Goal: Communication & Community: Answer question/provide support

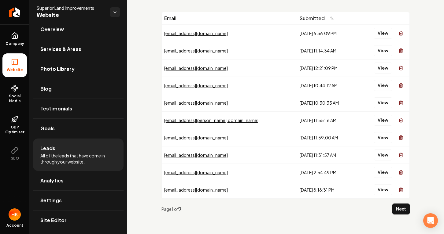
scroll to position [27, 0]
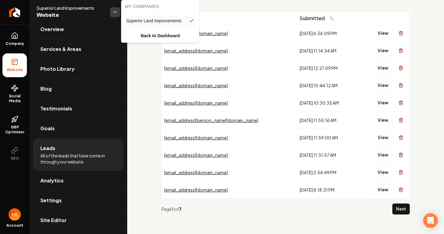
click at [117, 15] on html "Company Website Social Media GBP Optimizer SEO Account Superior Land Improvemen…" at bounding box center [222, 117] width 444 height 234
click at [157, 66] on html "Company Website Social Media GBP Optimizer SEO Account Superior Land Improvemen…" at bounding box center [222, 117] width 444 height 234
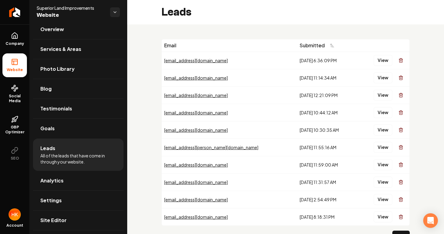
scroll to position [0, 0]
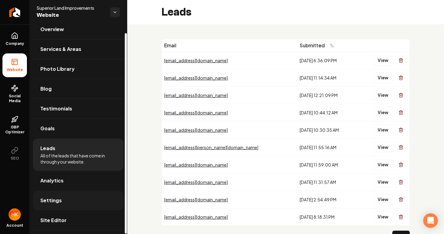
click at [80, 206] on link "Settings" at bounding box center [78, 201] width 90 height 20
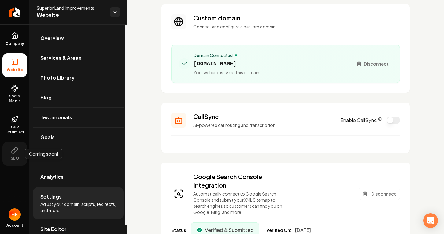
click at [16, 150] on icon at bounding box center [14, 150] width 7 height 7
click at [66, 49] on link "Services & Areas" at bounding box center [78, 58] width 90 height 20
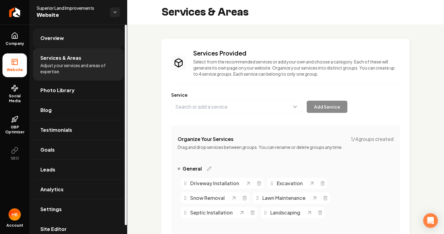
click at [68, 45] on link "Overview" at bounding box center [78, 38] width 90 height 20
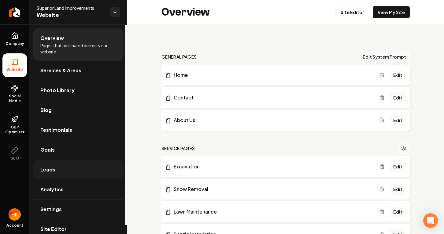
click at [62, 174] on link "Leads" at bounding box center [78, 170] width 90 height 20
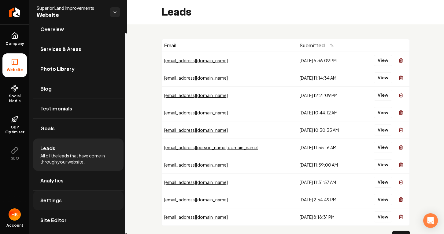
scroll to position [9, 0]
click at [64, 200] on link "Settings" at bounding box center [78, 201] width 90 height 20
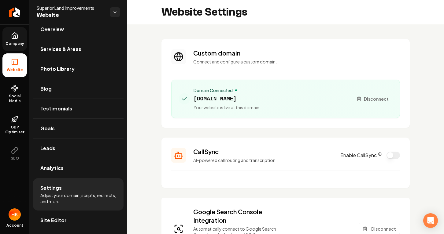
click at [20, 48] on link "Company" at bounding box center [14, 39] width 24 height 24
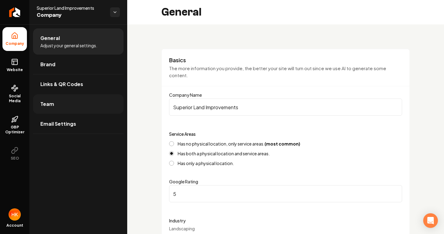
click at [63, 108] on link "Team" at bounding box center [78, 104] width 90 height 20
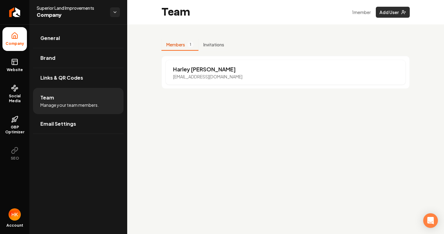
click at [395, 14] on button "Add User" at bounding box center [392, 12] width 34 height 11
click at [390, 13] on button "Add User" at bounding box center [392, 12] width 34 height 11
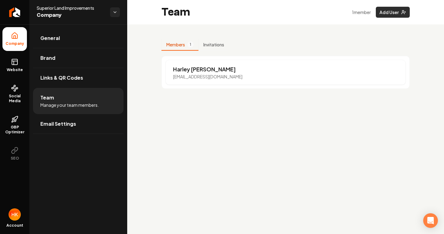
click at [390, 13] on button "Add User" at bounding box center [392, 12] width 34 height 11
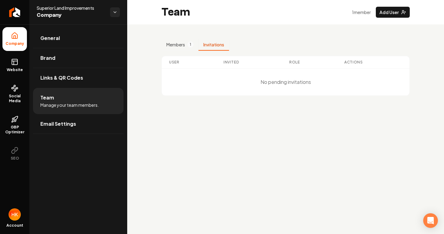
click at [217, 46] on button "Invitations" at bounding box center [213, 45] width 31 height 12
click at [193, 50] on button "Members 1" at bounding box center [179, 45] width 37 height 12
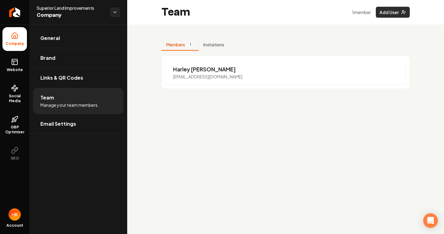
click at [387, 14] on button "Add User" at bounding box center [392, 12] width 34 height 11
click at [433, 219] on icon "Open Intercom Messenger" at bounding box center [430, 221] width 7 height 8
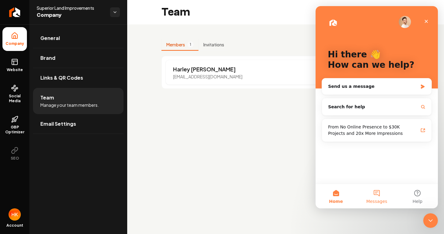
click at [376, 191] on button "Messages" at bounding box center [376, 196] width 41 height 24
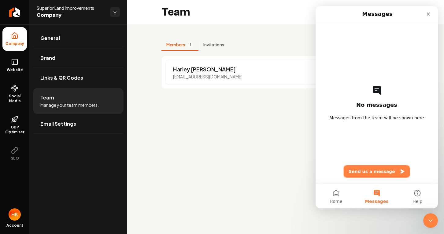
click at [381, 173] on button "Send us a message" at bounding box center [376, 172] width 66 height 12
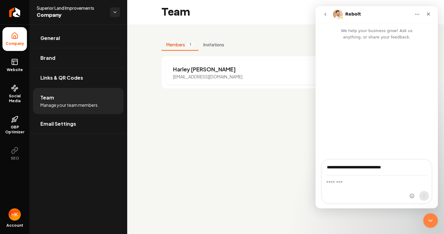
type input "**********"
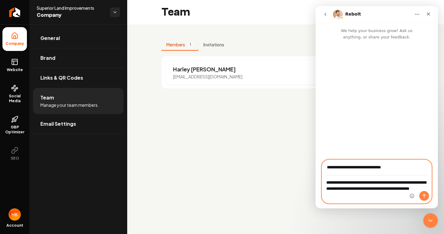
type textarea "**********"
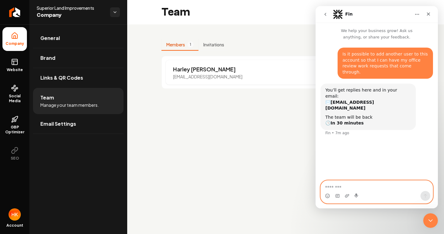
click at [353, 190] on textarea "Message…" at bounding box center [376, 186] width 112 height 10
click at [429, 16] on icon "Close" at bounding box center [428, 14] width 5 height 5
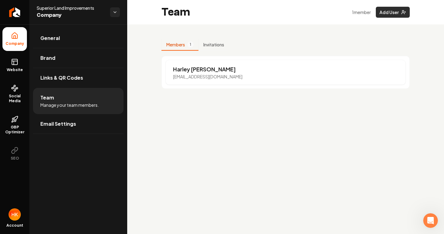
click at [405, 12] on line "Main content area" at bounding box center [404, 12] width 1 height 0
click at [390, 12] on button "Add User" at bounding box center [392, 12] width 34 height 11
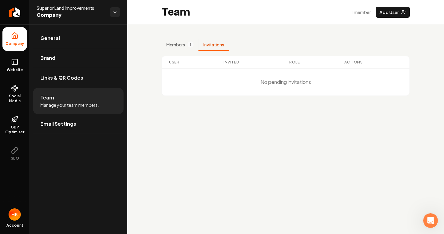
click at [226, 46] on button "Invitations" at bounding box center [213, 45] width 31 height 12
click at [189, 47] on span "1" at bounding box center [190, 45] width 6 height 6
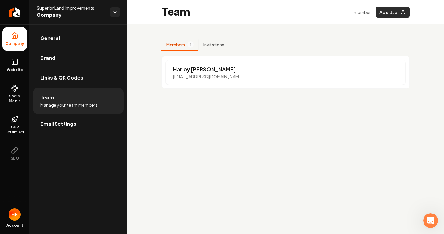
click at [388, 13] on button "Add User" at bounding box center [392, 12] width 34 height 11
click at [397, 13] on button "Add User" at bounding box center [392, 12] width 34 height 11
click at [405, 18] on div "Team 1 member Add User" at bounding box center [285, 12] width 317 height 24
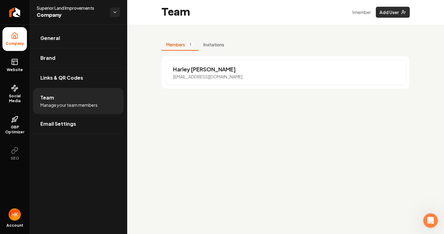
click at [402, 13] on icon "Main content area" at bounding box center [403, 12] width 5 height 5
click at [213, 48] on button "Invitations" at bounding box center [213, 45] width 31 height 12
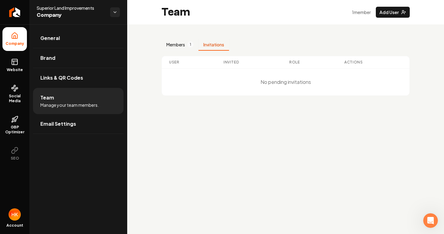
click at [186, 48] on button "Members 1" at bounding box center [179, 45] width 37 height 12
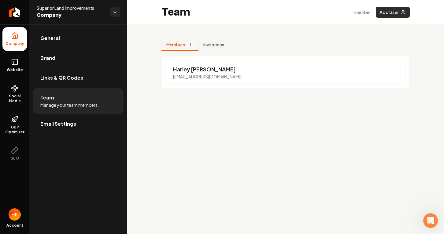
click at [395, 13] on button "Add User" at bounding box center [392, 12] width 34 height 11
click at [353, 30] on div "Members 1 Invitations Harley Keranen harley@superiorlandimprovements.com" at bounding box center [285, 63] width 317 height 79
click at [394, 13] on button "Add User" at bounding box center [392, 12] width 34 height 11
click at [307, 42] on div "Members 1 Invitations Harley Keranen harley@superiorlandimprovements.com" at bounding box center [285, 64] width 248 height 50
click at [209, 48] on button "Invitations" at bounding box center [213, 45] width 31 height 12
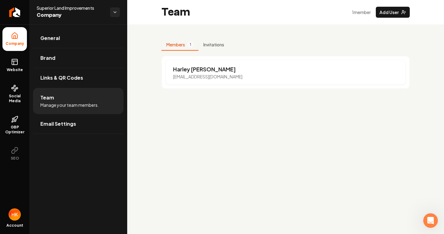
click at [183, 45] on button "Members 1" at bounding box center [179, 45] width 37 height 12
click at [183, 65] on p "Harley Keranen" at bounding box center [207, 69] width 69 height 9
click at [395, 15] on button "Add User" at bounding box center [392, 12] width 34 height 11
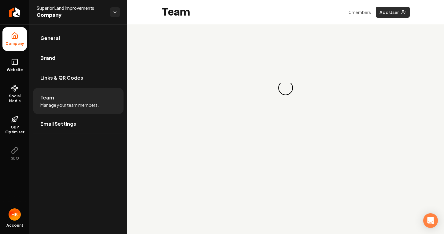
click at [402, 15] on button "Add User" at bounding box center [392, 12] width 34 height 11
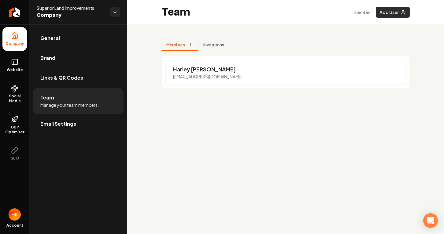
click at [397, 11] on button "Add User" at bounding box center [392, 12] width 34 height 11
click at [392, 11] on button "Add User" at bounding box center [392, 12] width 34 height 11
click at [431, 218] on icon "Open Intercom Messenger" at bounding box center [430, 221] width 7 height 8
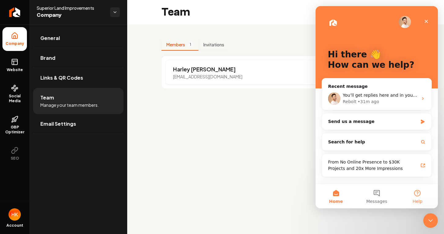
click at [417, 196] on button "Help" at bounding box center [417, 196] width 41 height 24
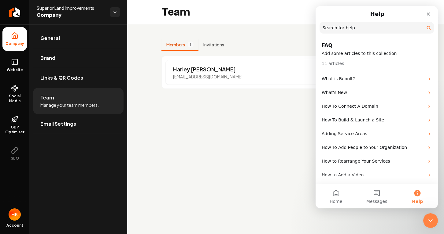
click at [362, 32] on input "Search for help" at bounding box center [376, 28] width 114 height 12
type input "********"
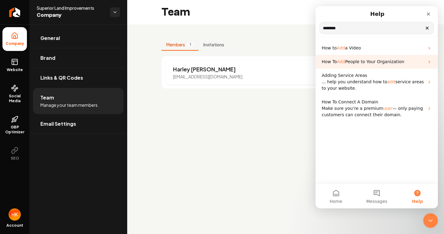
click at [362, 67] on div "How To Add People to Your Organization" at bounding box center [376, 62] width 122 height 14
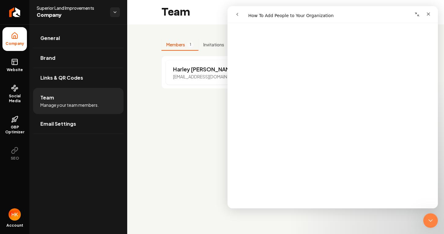
scroll to position [63, 0]
click at [156, 38] on div "Members 1 Invitations Harley Keranen harley@superiorlandimprovements.com" at bounding box center [285, 63] width 317 height 79
click at [94, 71] on link "Links & QR Codes" at bounding box center [78, 78] width 90 height 20
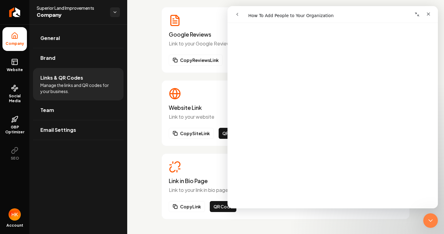
scroll to position [105, 0]
click at [62, 56] on link "Brand" at bounding box center [78, 58] width 90 height 20
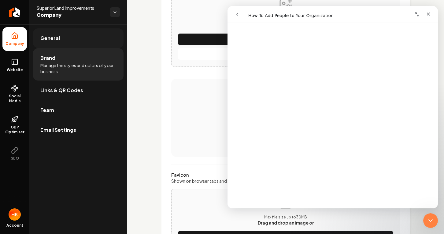
click at [63, 44] on link "General" at bounding box center [78, 38] width 90 height 20
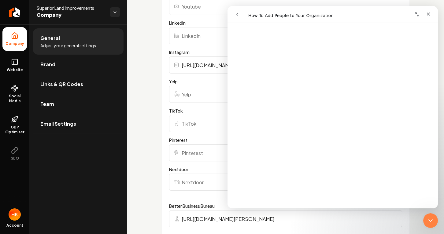
scroll to position [837, 0]
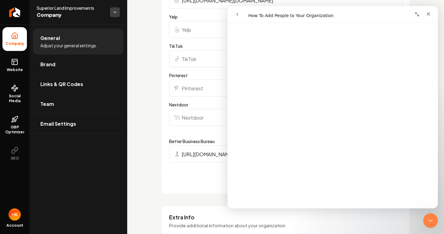
click at [113, 15] on html "**********" at bounding box center [222, 117] width 444 height 234
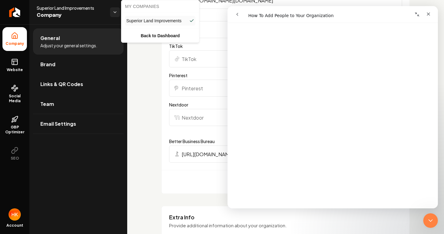
click at [148, 53] on html "**********" at bounding box center [222, 117] width 444 height 234
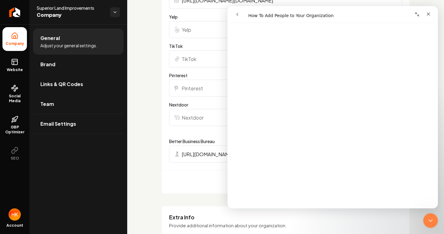
click at [12, 42] on span "Company" at bounding box center [15, 43] width 24 height 5
click at [69, 73] on link "Brand" at bounding box center [78, 65] width 90 height 20
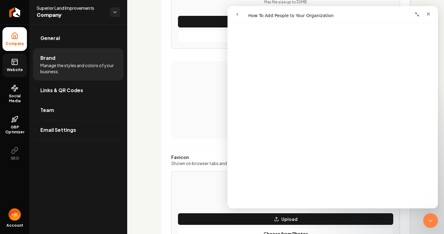
click at [13, 61] on icon at bounding box center [14, 61] width 5 height 0
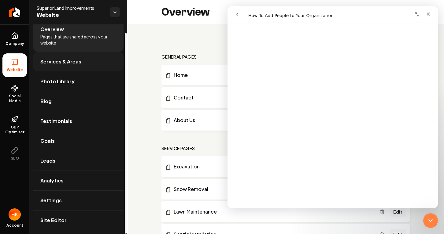
scroll to position [9, 0]
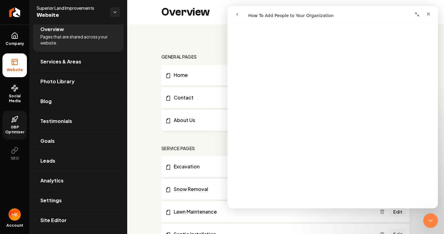
click at [16, 119] on icon at bounding box center [14, 119] width 7 height 7
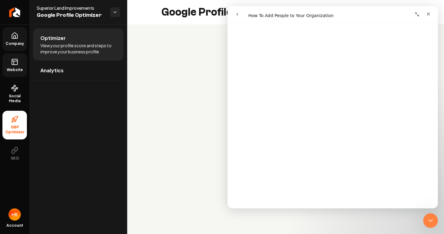
click at [15, 39] on link "Company" at bounding box center [14, 39] width 24 height 24
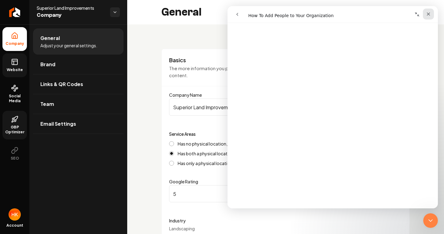
click at [428, 13] on icon "Close" at bounding box center [428, 14] width 5 height 5
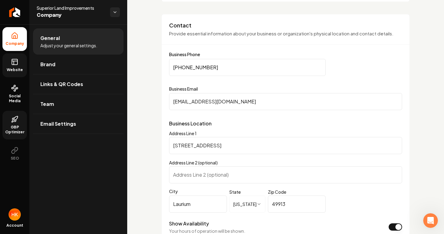
scroll to position [264, 0]
click at [239, 140] on input "107 S Pewabic St" at bounding box center [285, 145] width 233 height 17
type input "20809 Royce Road"
type input "Hancock"
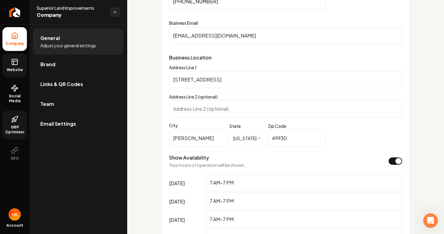
scroll to position [334, 0]
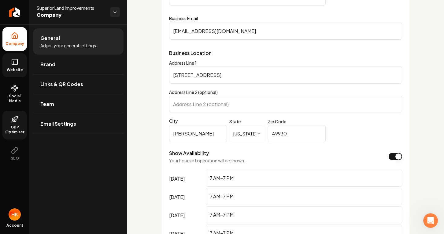
type input "49930"
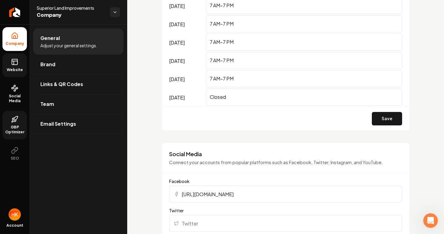
scroll to position [527, 0]
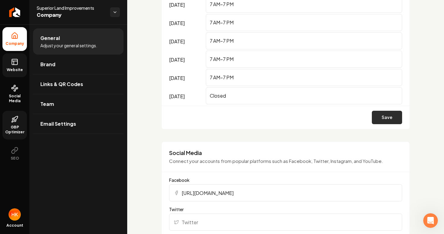
click at [378, 112] on button "Save" at bounding box center [387, 117] width 30 height 13
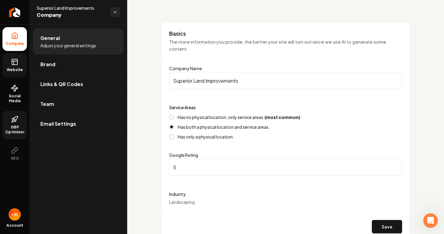
scroll to position [101, 0]
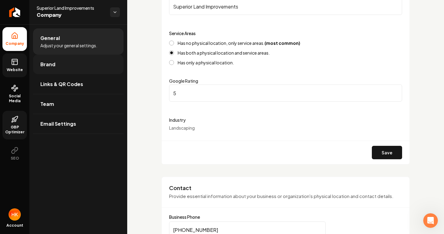
click at [101, 55] on link "Brand" at bounding box center [78, 65] width 90 height 20
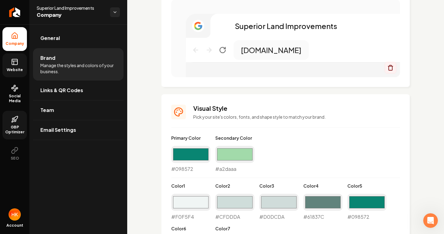
scroll to position [385, 0]
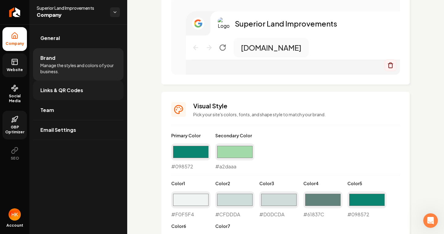
click at [87, 87] on link "Links & QR Codes" at bounding box center [78, 91] width 90 height 20
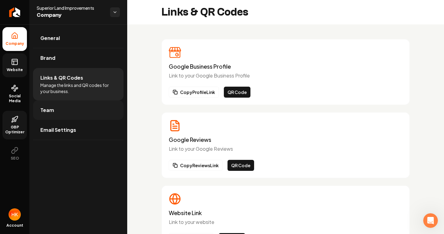
click at [94, 113] on link "Team" at bounding box center [78, 111] width 90 height 20
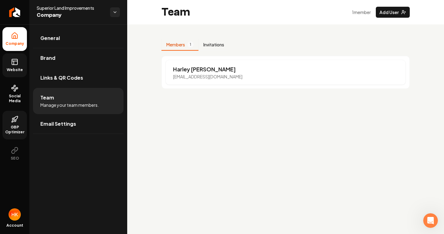
click at [214, 46] on button "Invitations" at bounding box center [213, 45] width 31 height 12
click at [190, 46] on span "1" at bounding box center [190, 45] width 6 height 6
click at [186, 68] on p "Harley Keranen" at bounding box center [207, 69] width 69 height 9
click at [221, 45] on button "Invitations" at bounding box center [213, 45] width 31 height 12
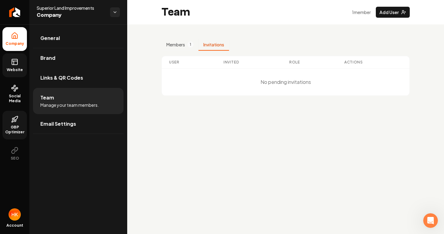
click at [237, 72] on div "No pending invitations" at bounding box center [285, 82] width 247 height 27
click at [383, 13] on button "Add User" at bounding box center [392, 12] width 34 height 11
click at [394, 13] on button "Add User" at bounding box center [392, 12] width 34 height 11
click at [172, 49] on button "Members 1" at bounding box center [179, 45] width 37 height 12
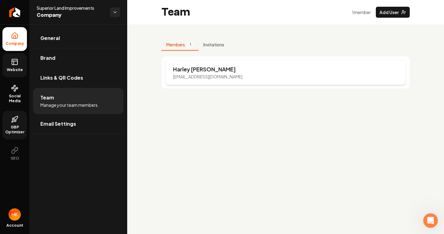
click at [199, 73] on p "Harley Keranen" at bounding box center [207, 69] width 69 height 9
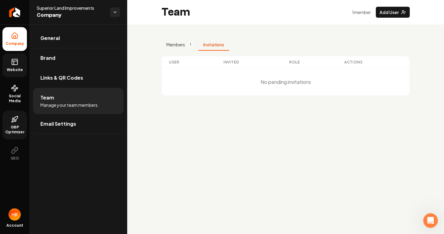
click at [216, 47] on button "Invitations" at bounding box center [213, 45] width 31 height 12
click at [189, 46] on span "1" at bounding box center [190, 45] width 6 height 6
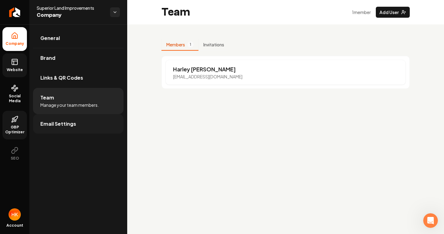
click at [76, 125] on link "Email Settings" at bounding box center [78, 124] width 90 height 20
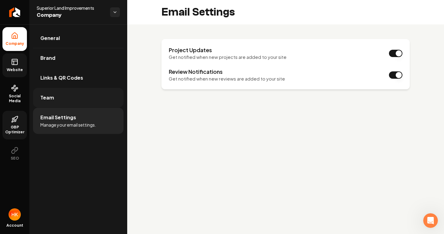
click at [103, 97] on link "Team" at bounding box center [78, 98] width 90 height 20
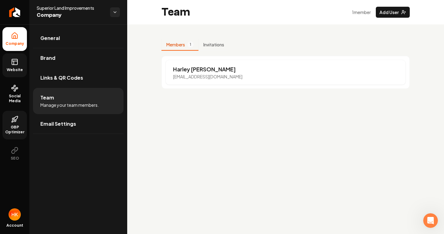
click at [13, 221] on img "Open user button" at bounding box center [15, 215] width 12 height 12
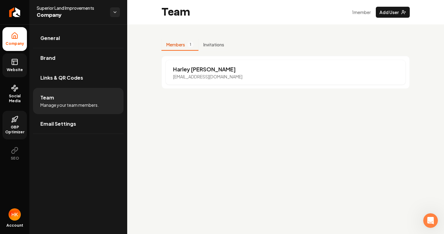
click at [391, 15] on button "Add User" at bounding box center [392, 12] width 34 height 11
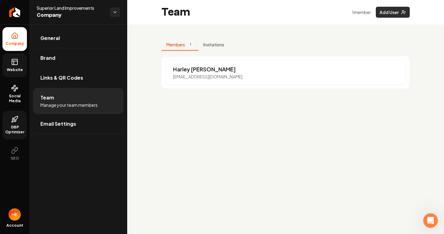
click at [391, 15] on button "Add User" at bounding box center [392, 12] width 34 height 11
click at [395, 10] on button "Add User" at bounding box center [392, 12] width 34 height 11
click at [429, 10] on div "Team 1 member Add User" at bounding box center [285, 12] width 317 height 24
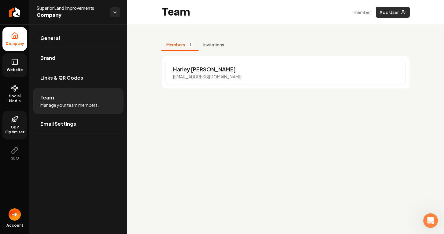
click at [401, 10] on button "Add User" at bounding box center [392, 12] width 34 height 11
click at [383, 17] on button "Add User" at bounding box center [392, 12] width 34 height 11
click at [83, 42] on link "General" at bounding box center [78, 38] width 90 height 20
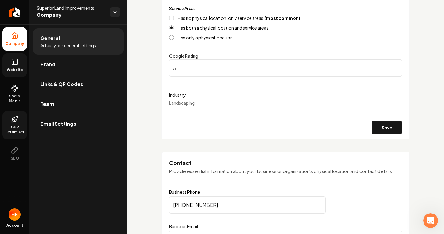
scroll to position [252, 0]
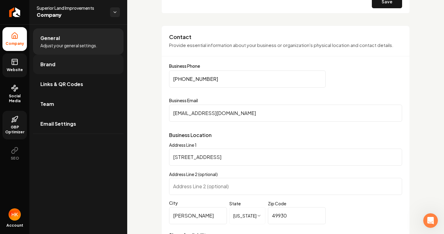
click at [68, 72] on link "Brand" at bounding box center [78, 65] width 90 height 20
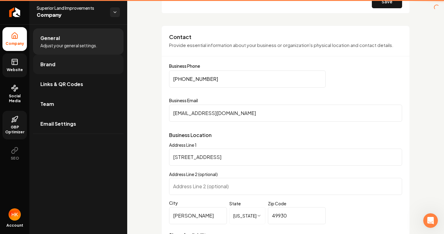
scroll to position [123, 0]
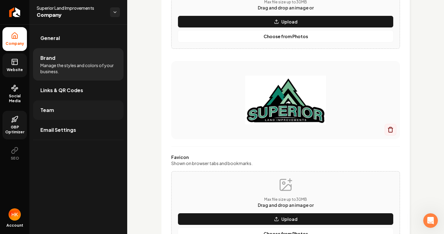
click at [64, 103] on link "Team" at bounding box center [78, 111] width 90 height 20
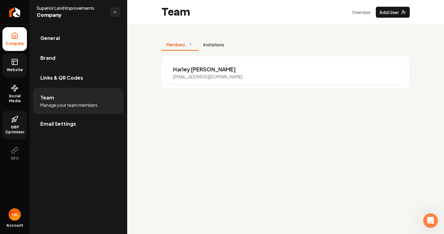
click at [222, 46] on button "Invitations" at bounding box center [213, 45] width 31 height 12
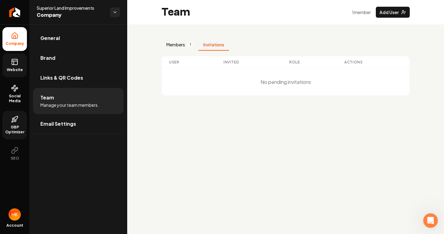
click at [180, 44] on button "Members 1" at bounding box center [179, 45] width 37 height 12
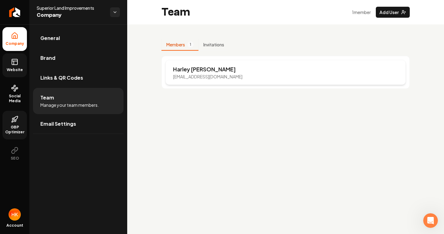
click at [189, 75] on p "harley@superiorlandimprovements.com" at bounding box center [207, 77] width 69 height 6
click at [154, 64] on div "Members 1 Invitations Harley Keranen harley@superiorlandimprovements.com" at bounding box center [285, 63] width 317 height 79
click at [71, 45] on link "General" at bounding box center [78, 38] width 90 height 20
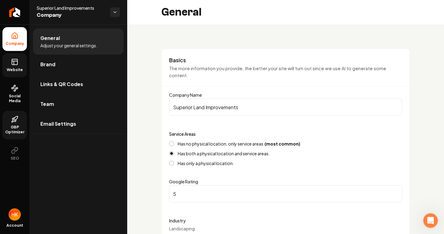
click at [25, 68] on link "Website" at bounding box center [14, 65] width 24 height 24
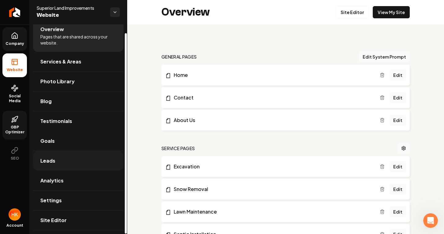
scroll to position [9, 0]
click at [81, 200] on link "Settings" at bounding box center [78, 201] width 90 height 20
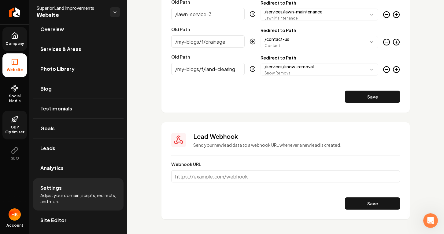
scroll to position [840, 0]
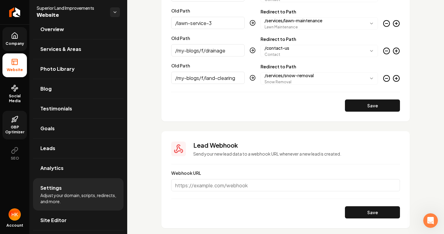
click at [211, 190] on input "Webhook URL" at bounding box center [285, 185] width 229 height 12
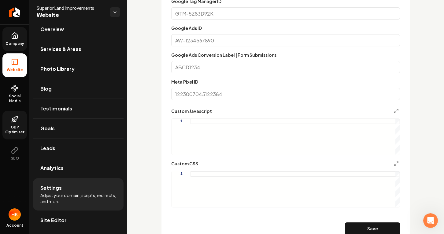
scroll to position [358, 0]
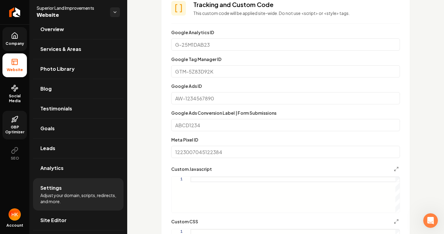
click at [149, 118] on div "**********" at bounding box center [285, 200] width 317 height 1068
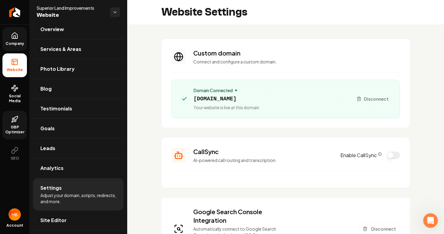
scroll to position [0, 0]
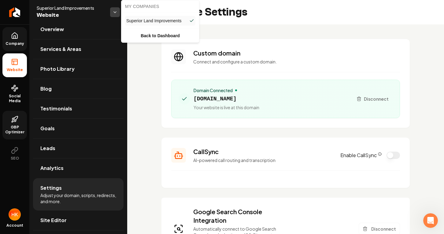
click at [129, 21] on body "Company Website Social Media GBP Optimizer SEO Account Superior Land Improvemen…" at bounding box center [222, 117] width 444 height 234
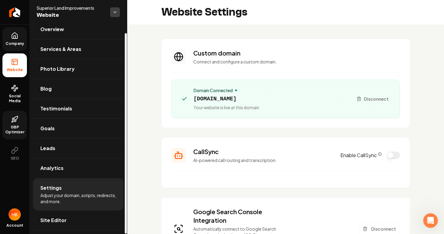
click at [113, 12] on html "Company Website Social Media GBP Optimizer SEO Account Superior Land Improvemen…" at bounding box center [222, 117] width 444 height 234
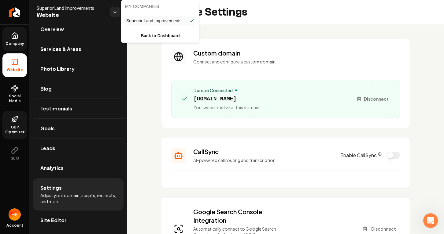
click at [149, 63] on html "Company Website Social Media GBP Optimizer SEO Account Superior Land Improvemen…" at bounding box center [222, 117] width 444 height 234
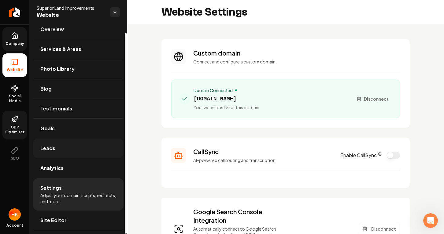
click at [96, 153] on link "Leads" at bounding box center [78, 149] width 90 height 20
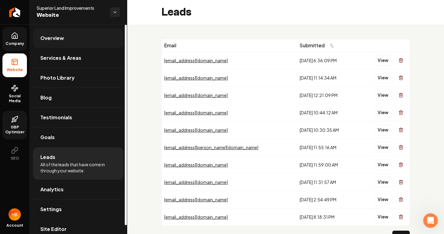
click at [84, 46] on link "Overview" at bounding box center [78, 38] width 90 height 20
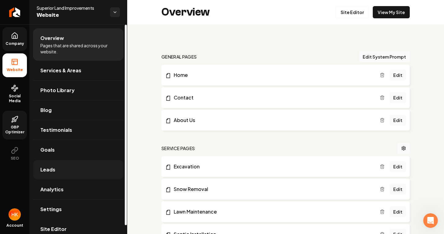
click at [75, 163] on link "Leads" at bounding box center [78, 170] width 90 height 20
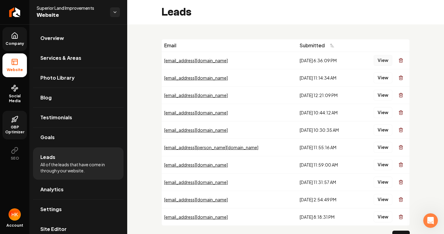
click at [386, 63] on button "View" at bounding box center [382, 60] width 19 height 11
click at [388, 60] on button "View" at bounding box center [382, 60] width 19 height 11
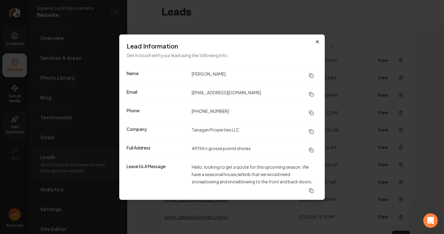
click at [318, 42] on icon "button" at bounding box center [317, 42] width 2 height 2
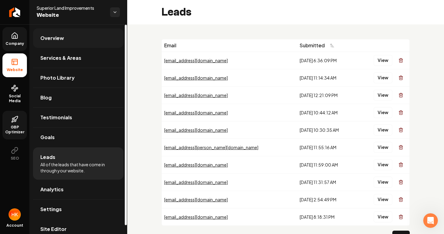
click at [51, 43] on link "Overview" at bounding box center [78, 38] width 90 height 20
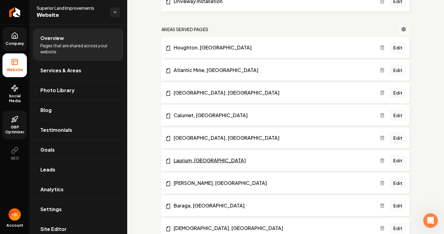
scroll to position [264, 0]
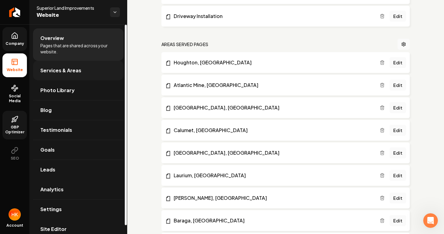
click at [83, 75] on link "Services & Areas" at bounding box center [78, 71] width 90 height 20
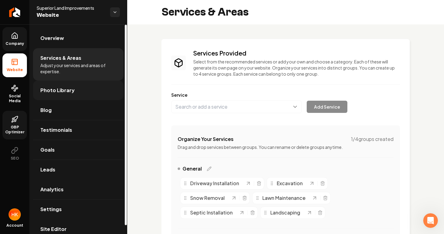
click at [93, 99] on link "Photo Library" at bounding box center [78, 91] width 90 height 20
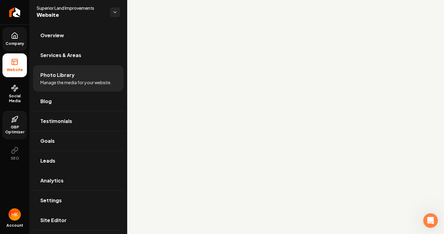
scroll to position [386, 0]
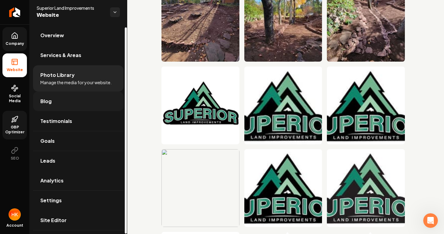
click at [88, 104] on link "Blog" at bounding box center [78, 102] width 90 height 20
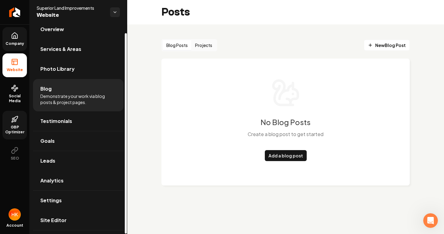
scroll to position [9, 0]
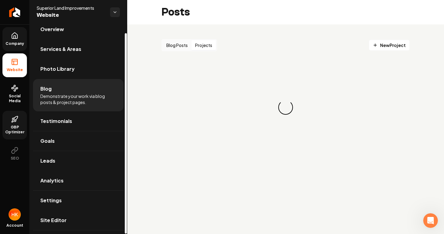
click at [203, 46] on button "Projects" at bounding box center [203, 45] width 24 height 10
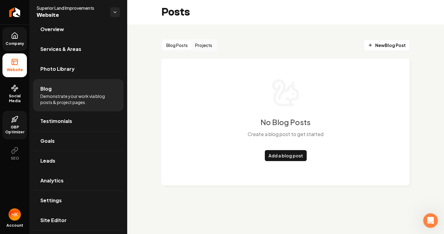
click at [177, 47] on button "Blog Posts" at bounding box center [177, 45] width 29 height 10
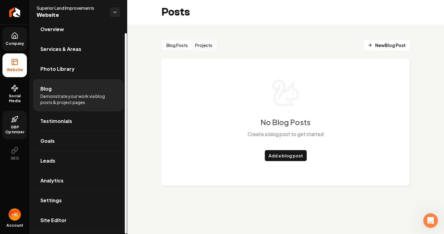
click at [204, 43] on button "Projects" at bounding box center [203, 45] width 24 height 10
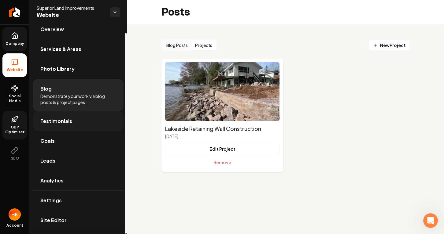
click at [99, 125] on link "Testimonials" at bounding box center [78, 122] width 90 height 20
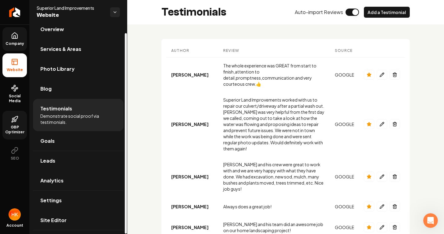
scroll to position [13, 0]
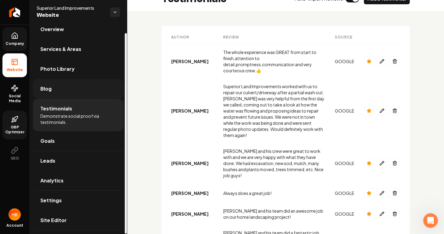
click at [97, 92] on link "Blog" at bounding box center [78, 89] width 90 height 20
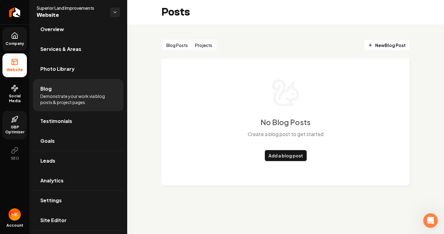
click at [213, 43] on button "Projects" at bounding box center [203, 45] width 24 height 10
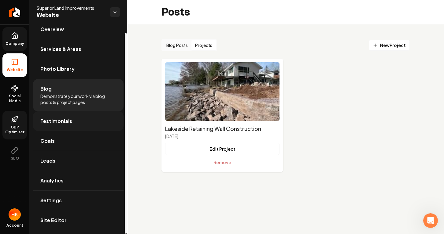
click at [91, 126] on link "Testimonials" at bounding box center [78, 122] width 90 height 20
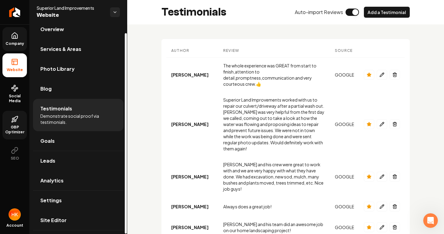
click at [22, 45] on span "Company" at bounding box center [15, 43] width 24 height 5
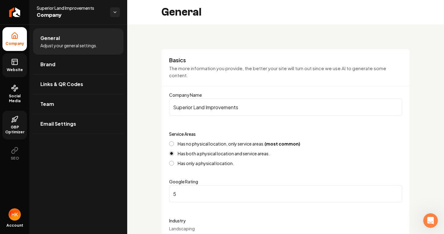
click at [20, 71] on span "Website" at bounding box center [14, 70] width 21 height 5
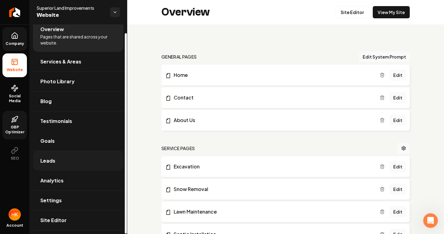
scroll to position [9, 0]
click at [71, 160] on link "Leads" at bounding box center [78, 161] width 90 height 20
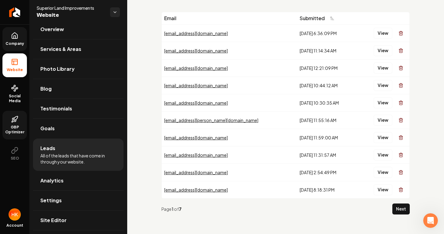
scroll to position [27, 0]
drag, startPoint x: 238, startPoint y: 35, endPoint x: 164, endPoint y: 35, distance: 73.9
click at [164, 35] on div "tanaganproperties@gmail.com" at bounding box center [229, 33] width 130 height 6
click at [152, 31] on div "Email Submitted tanaganproperties@gmail.com 8/25/2025, 6:36:09 PM View gbgshern…" at bounding box center [285, 115] width 317 height 237
drag, startPoint x: 164, startPoint y: 16, endPoint x: 156, endPoint y: 16, distance: 8.0
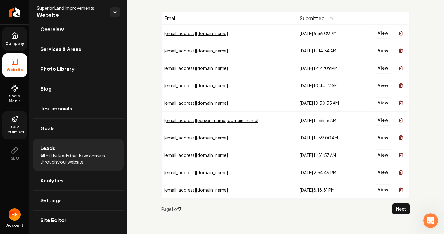
click at [156, 16] on div "Email Submitted tanaganproperties@gmail.com 8/25/2025, 6:36:09 PM View gbgshern…" at bounding box center [285, 115] width 317 height 237
drag, startPoint x: 161, startPoint y: 17, endPoint x: 204, endPoint y: 9, distance: 43.8
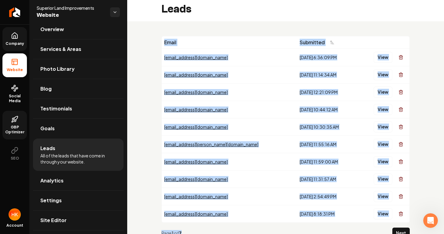
scroll to position [3, 0]
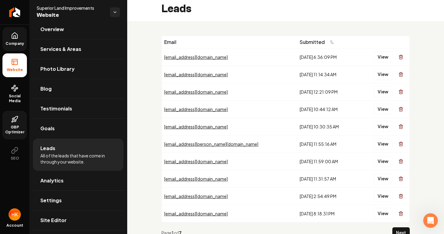
drag, startPoint x: 164, startPoint y: 18, endPoint x: 250, endPoint y: 31, distance: 86.8
click at [250, 31] on div "Email Submitted tanaganproperties@gmail.com 8/25/2025, 6:36:09 PM View gbgshern…" at bounding box center [285, 139] width 317 height 237
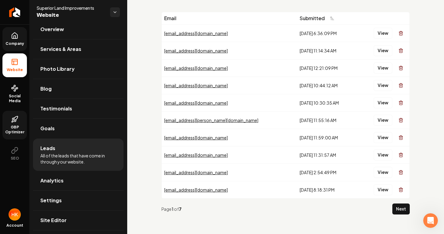
scroll to position [27, 0]
click at [405, 213] on button "Next" at bounding box center [400, 209] width 17 height 11
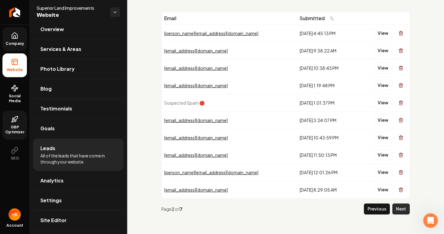
scroll to position [0, 0]
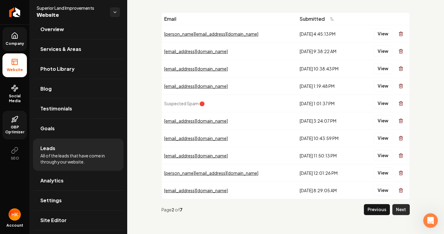
click at [405, 210] on button "Next" at bounding box center [400, 209] width 17 height 11
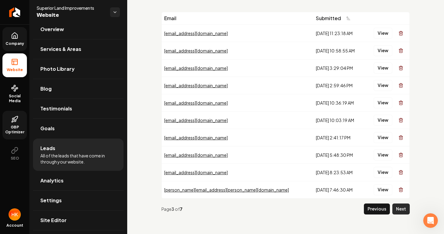
click at [399, 207] on button "Next" at bounding box center [400, 209] width 17 height 11
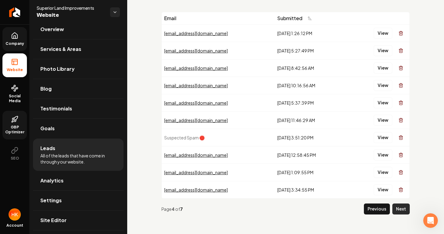
click at [404, 212] on button "Next" at bounding box center [400, 209] width 17 height 11
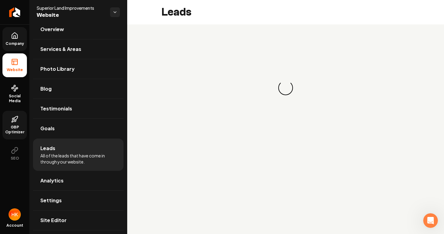
scroll to position [0, 0]
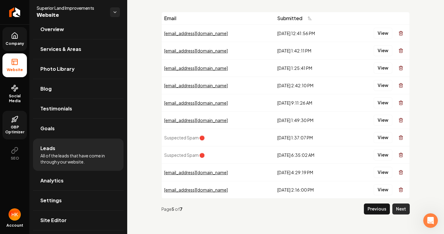
click at [406, 210] on button "Next" at bounding box center [400, 209] width 17 height 11
click at [401, 212] on button "Next" at bounding box center [400, 209] width 17 height 11
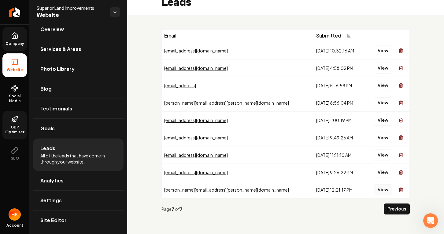
click at [378, 192] on button "View" at bounding box center [382, 190] width 19 height 11
click at [378, 189] on button "View" at bounding box center [382, 190] width 19 height 11
click at [401, 191] on icon "Main content area" at bounding box center [400, 190] width 5 height 5
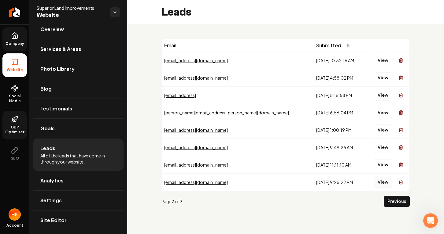
click at [381, 182] on button "View" at bounding box center [382, 182] width 19 height 11
click at [401, 179] on button "Main content area" at bounding box center [400, 182] width 12 height 12
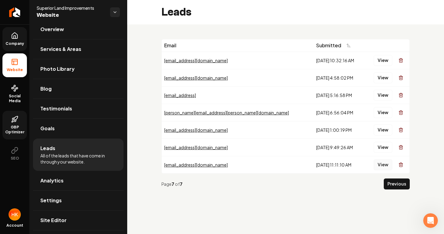
click at [380, 165] on button "View" at bounding box center [382, 164] width 19 height 11
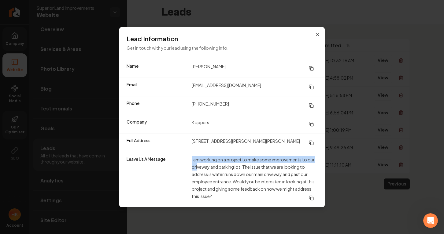
drag, startPoint x: 187, startPoint y: 160, endPoint x: 197, endPoint y: 166, distance: 12.1
click at [197, 166] on div "Leave Us A Message I am working on a project to make some improvements to our d…" at bounding box center [221, 179] width 205 height 55
click at [197, 166] on dd "I am working on a project to make some improvements to our driveway and parking…" at bounding box center [255, 180] width 126 height 48
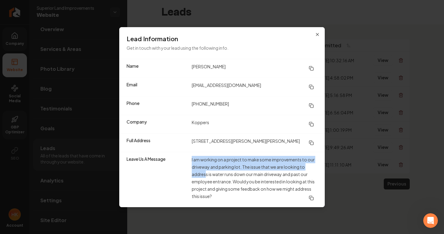
drag, startPoint x: 190, startPoint y: 159, endPoint x: 205, endPoint y: 171, distance: 18.9
click at [205, 171] on div "Leave Us A Message I am working on a project to make some improvements to our d…" at bounding box center [221, 179] width 205 height 55
click at [205, 171] on dd "I am working on a project to make some improvements to our driveway and parking…" at bounding box center [255, 180] width 126 height 48
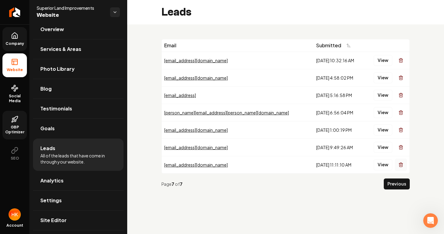
click at [401, 166] on icon "Main content area" at bounding box center [400, 165] width 5 height 5
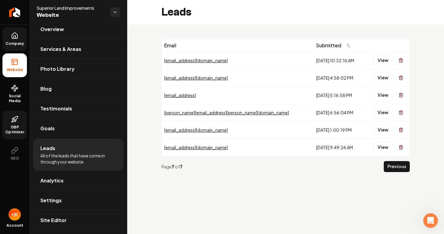
scroll to position [0, 0]
click at [382, 148] on button "View" at bounding box center [382, 147] width 19 height 11
click at [401, 147] on icon "Main content area" at bounding box center [400, 147] width 5 height 5
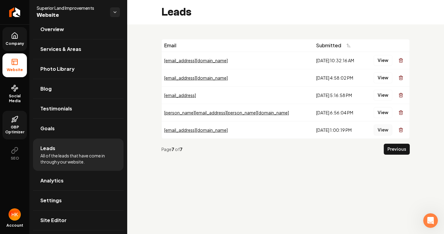
click at [379, 130] on button "View" at bounding box center [382, 130] width 19 height 11
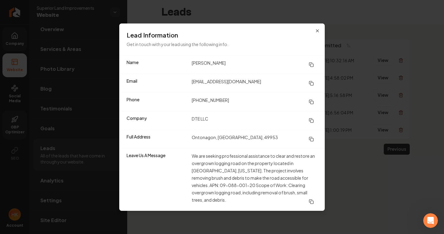
click at [324, 177] on div "Leave Us A Message We are seeking professional assistance to clear and restore …" at bounding box center [221, 179] width 205 height 63
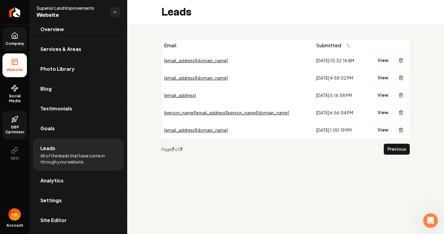
click at [402, 130] on icon "Main content area" at bounding box center [400, 130] width 5 height 5
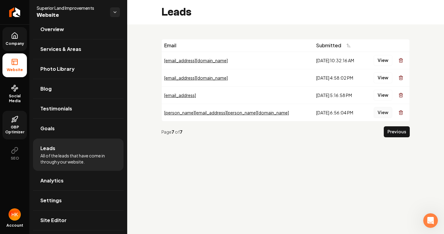
click at [379, 115] on button "View" at bounding box center [382, 112] width 19 height 11
click at [402, 112] on icon "Main content area" at bounding box center [400, 112] width 5 height 5
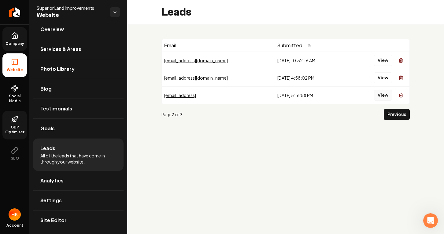
click at [384, 95] on button "View" at bounding box center [382, 95] width 19 height 11
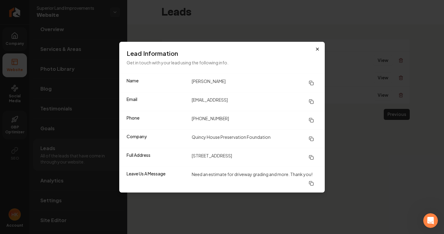
click at [316, 50] on icon "button" at bounding box center [317, 49] width 2 height 2
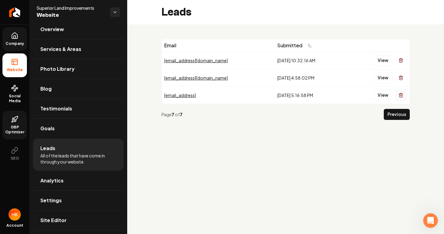
click at [400, 94] on icon "Main content area" at bounding box center [400, 95] width 5 height 5
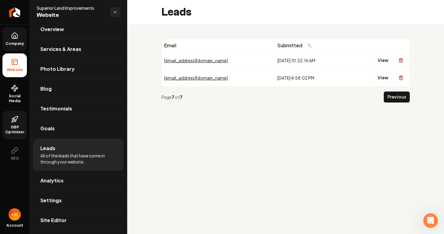
click at [379, 79] on button "View" at bounding box center [382, 77] width 19 height 11
click at [401, 75] on icon "Main content area" at bounding box center [400, 77] width 5 height 5
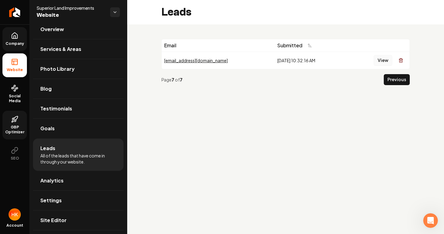
click at [378, 61] on button "View" at bounding box center [382, 60] width 19 height 11
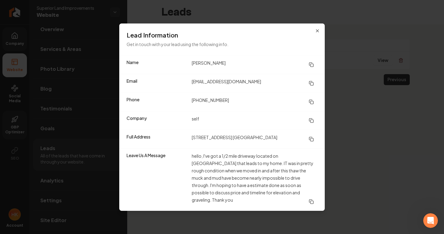
click at [324, 171] on div "Leave Us A Message hello, I've got a 1/2 mile driveway located on Jacobsville r…" at bounding box center [221, 179] width 205 height 63
click at [317, 33] on icon "button" at bounding box center [317, 30] width 5 height 5
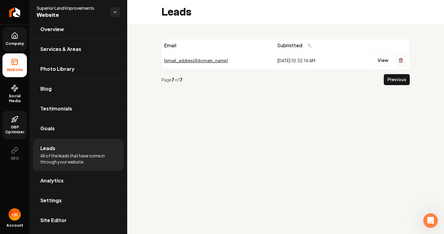
click at [397, 61] on button "Main content area" at bounding box center [400, 60] width 12 height 12
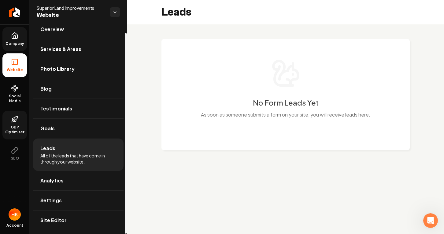
click at [89, 153] on span "All of the leads that have come in through your website." at bounding box center [78, 159] width 76 height 12
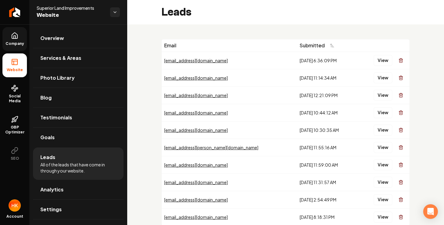
click at [8, 44] on span "Company" at bounding box center [15, 43] width 24 height 5
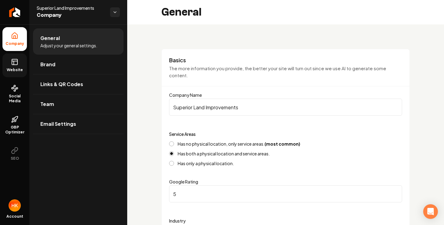
click at [20, 71] on span "Website" at bounding box center [14, 70] width 21 height 5
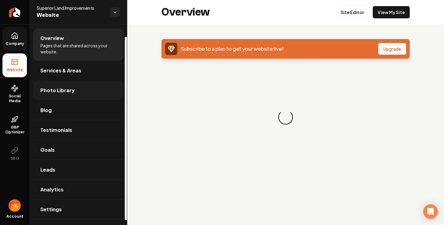
scroll to position [14, 0]
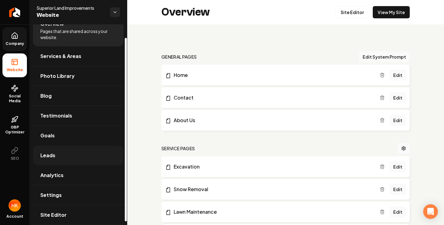
click at [68, 157] on link "Leads" at bounding box center [78, 156] width 90 height 20
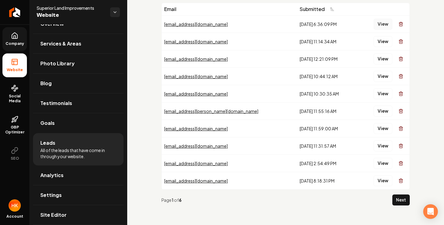
click at [383, 27] on button "View" at bounding box center [382, 24] width 19 height 11
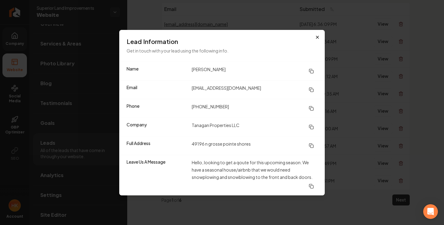
click at [317, 37] on icon "button" at bounding box center [317, 37] width 2 height 2
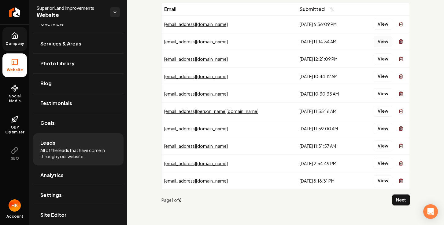
click at [386, 41] on button "View" at bounding box center [382, 41] width 19 height 11
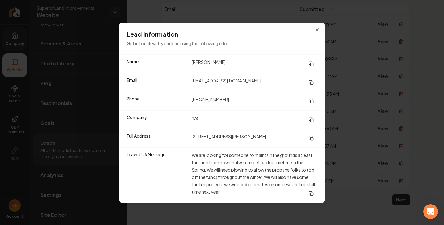
click at [317, 31] on icon "button" at bounding box center [317, 29] width 5 height 5
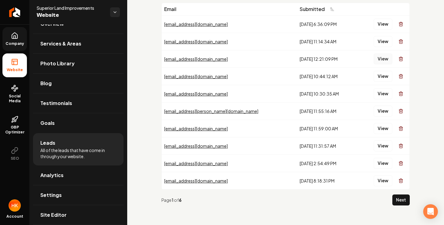
click at [387, 59] on button "View" at bounding box center [382, 58] width 19 height 11
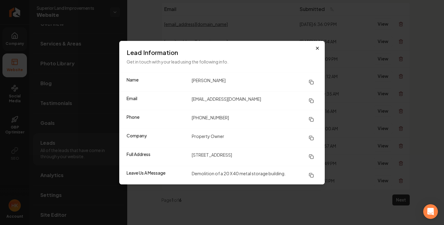
click at [318, 48] on icon "button" at bounding box center [317, 48] width 2 height 2
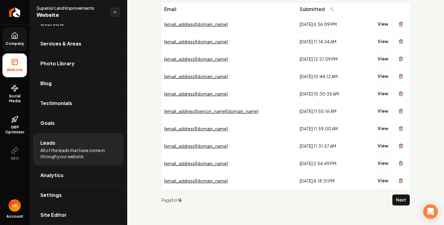
scroll to position [36, 0]
click at [380, 42] on button "View" at bounding box center [382, 41] width 19 height 11
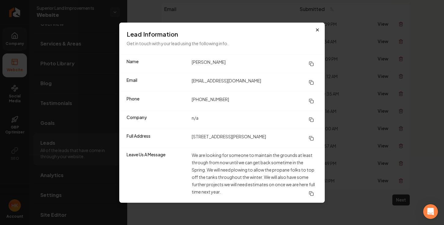
click at [317, 29] on icon "button" at bounding box center [317, 29] width 5 height 5
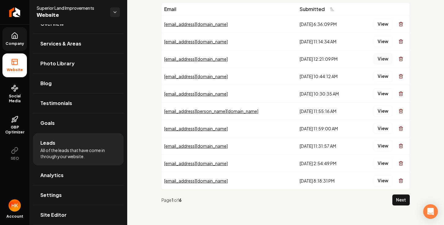
click at [382, 64] on button "View" at bounding box center [382, 58] width 19 height 11
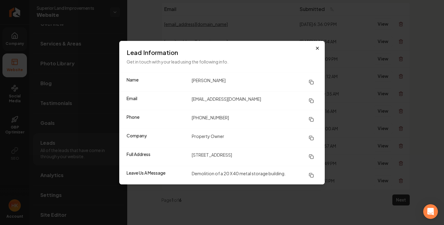
click at [318, 50] on icon "button" at bounding box center [317, 48] width 5 height 5
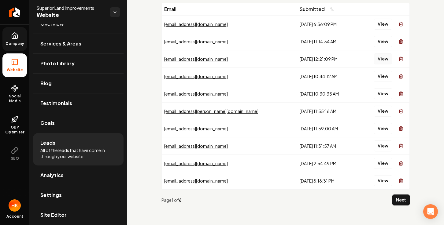
click at [385, 57] on button "View" at bounding box center [382, 58] width 19 height 11
click at [385, 79] on button "View" at bounding box center [382, 76] width 19 height 11
click at [380, 97] on button "View" at bounding box center [382, 93] width 19 height 11
click at [377, 110] on button "View" at bounding box center [382, 111] width 19 height 11
click at [376, 129] on button "View" at bounding box center [382, 128] width 19 height 11
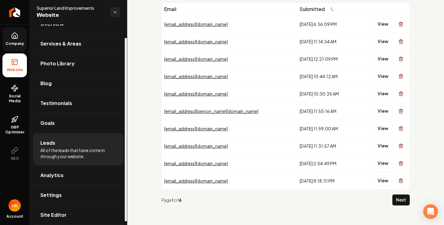
click at [17, 46] on link "Company" at bounding box center [14, 39] width 24 height 24
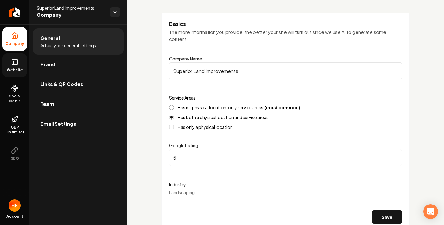
click at [14, 75] on link "Website" at bounding box center [14, 65] width 24 height 24
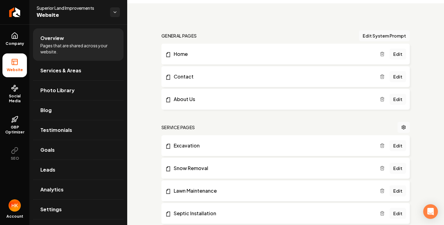
scroll to position [15, 0]
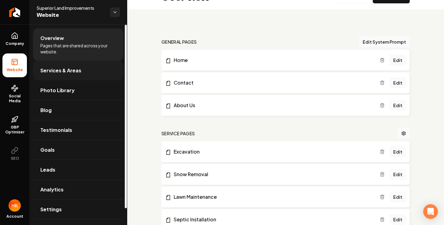
click at [99, 79] on link "Services & Areas" at bounding box center [78, 71] width 90 height 20
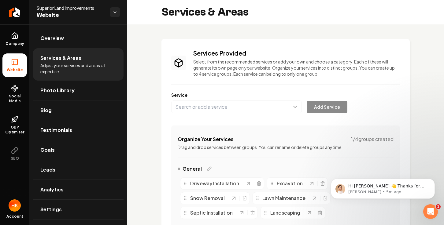
scroll to position [72, 0]
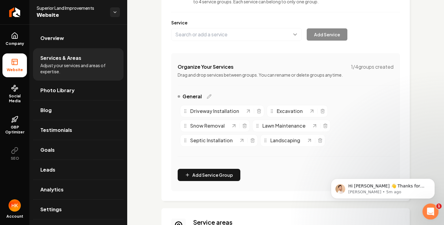
click at [431, 213] on icon "Open Intercom Messenger" at bounding box center [429, 211] width 10 height 10
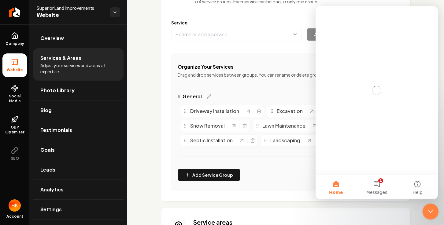
scroll to position [0, 0]
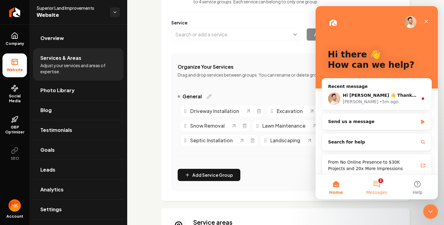
click at [383, 182] on button "1 Messages" at bounding box center [376, 187] width 41 height 24
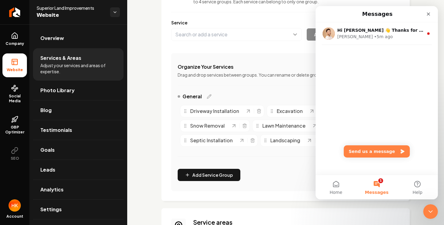
click at [370, 113] on div "Hi Harley 👋 Thanks for reaching out! Yes, can you please share their name + ema…" at bounding box center [376, 98] width 122 height 152
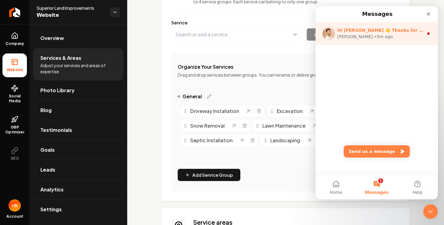
click at [377, 32] on span "Hi Harley 👋 Thanks for reaching out! Yes, can you please share their name + ema…" at bounding box center [451, 30] width 228 height 5
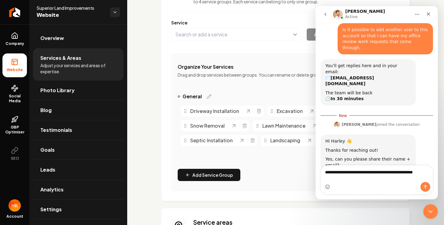
scroll to position [30, 0]
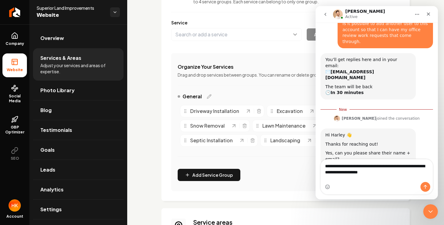
type textarea "**********"
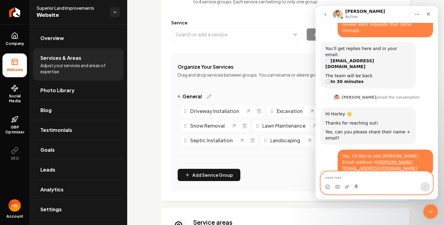
scroll to position [73, 0]
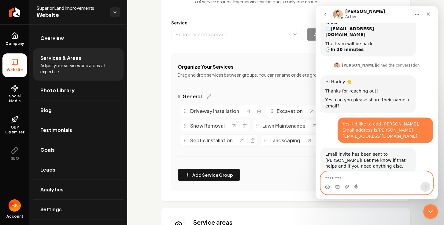
click at [363, 177] on textarea "Message…" at bounding box center [376, 177] width 112 height 10
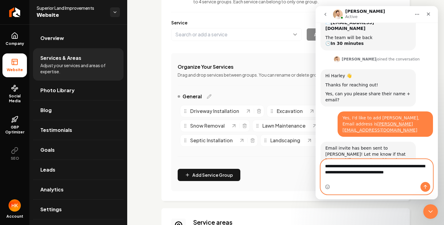
scroll to position [85, 0]
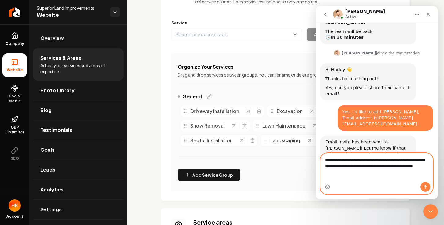
type textarea "**********"
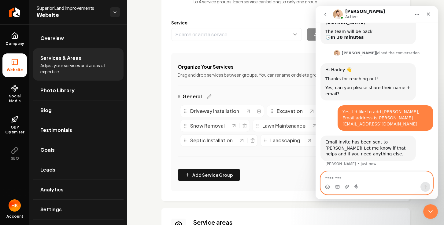
scroll to position [108, 0]
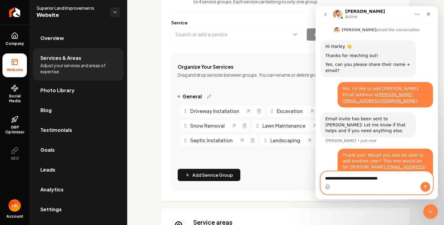
type textarea "**********"
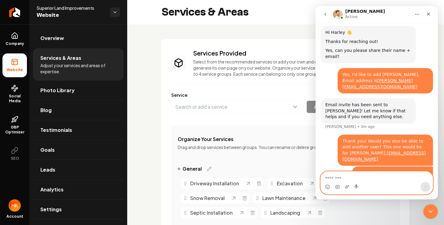
scroll to position [122, 0]
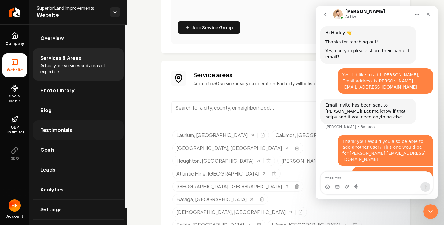
scroll to position [220, 0]
click at [59, 166] on link "Leads" at bounding box center [78, 170] width 90 height 20
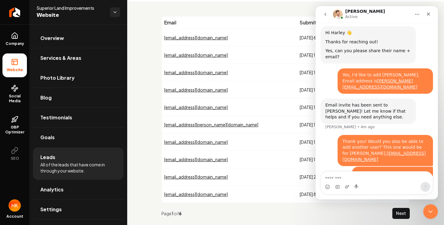
scroll to position [23, 0]
click at [300, 9] on div "Email Submitted tanaganproperties@gmail.com 8/25/2025, 6:36:09 PM View gbgshern…" at bounding box center [285, 120] width 317 height 237
click at [327, 15] on icon "go back" at bounding box center [325, 14] width 5 height 5
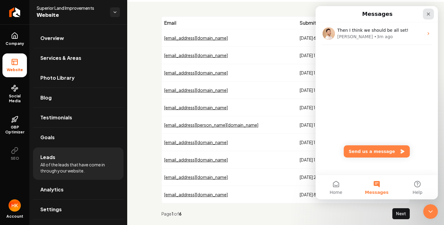
click at [427, 14] on icon "Close" at bounding box center [428, 14] width 5 height 5
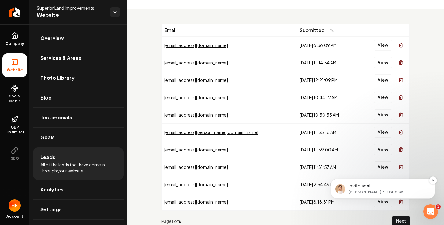
click at [372, 194] on p "David • Just now" at bounding box center [387, 191] width 79 height 5
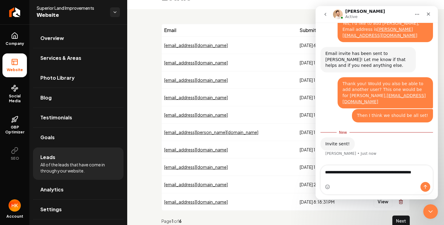
scroll to position [180, 0]
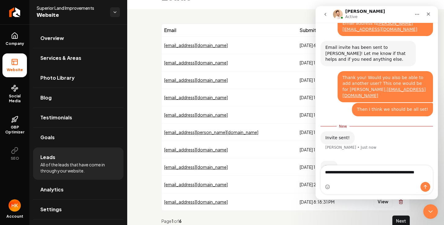
type textarea "**********"
